Goal: Find specific page/section: Find specific page/section

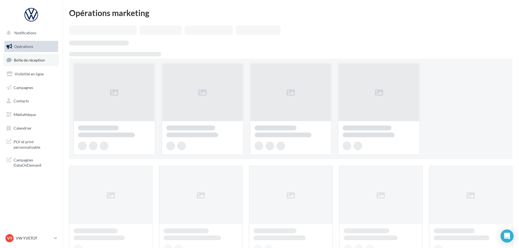
click at [43, 64] on link "Boîte de réception" at bounding box center [31, 60] width 56 height 12
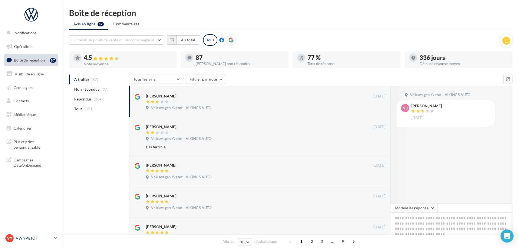
click at [29, 239] on p "VW YVETOT" at bounding box center [34, 237] width 36 height 5
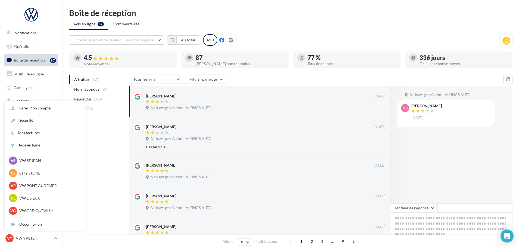
scroll to position [82, 0]
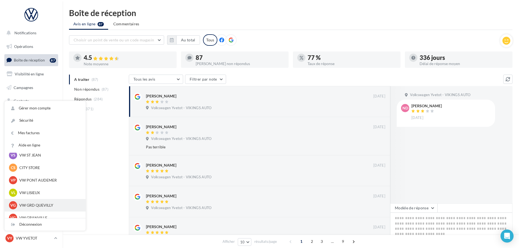
click at [41, 203] on p "VW GRD QUEVILLY" at bounding box center [49, 204] width 60 height 5
